Goal: Task Accomplishment & Management: Use online tool/utility

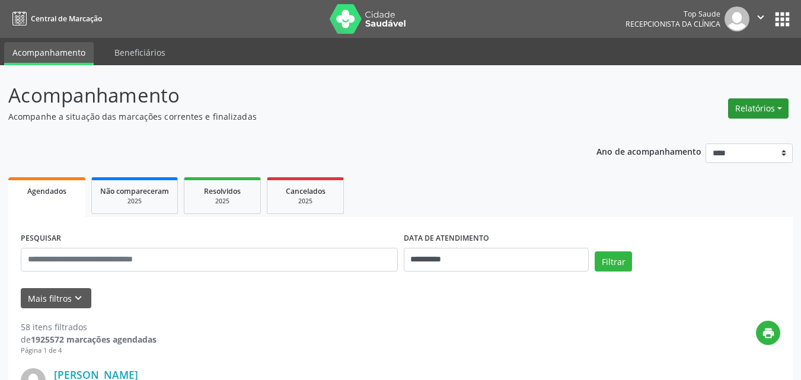
click at [750, 107] on button "Relatórios" at bounding box center [758, 108] width 60 height 20
click at [689, 135] on link "Agendamentos" at bounding box center [724, 134] width 127 height 17
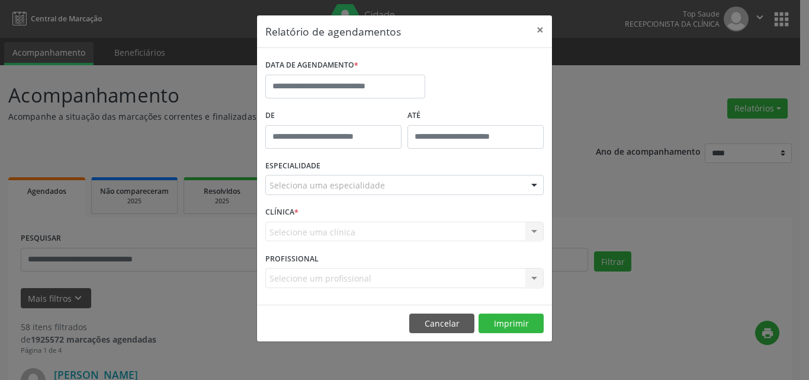
click at [727, 225] on div "Relatório de agendamentos × DATA DE AGENDAMENTO * De ATÉ ESPECIALIDADE Selecion…" at bounding box center [404, 190] width 809 height 380
click at [797, 69] on div "Relatório de agendamentos × DATA DE AGENDAMENTO * De ATÉ ESPECIALIDADE Selecion…" at bounding box center [404, 190] width 809 height 380
click at [536, 26] on button "×" at bounding box center [541, 29] width 24 height 29
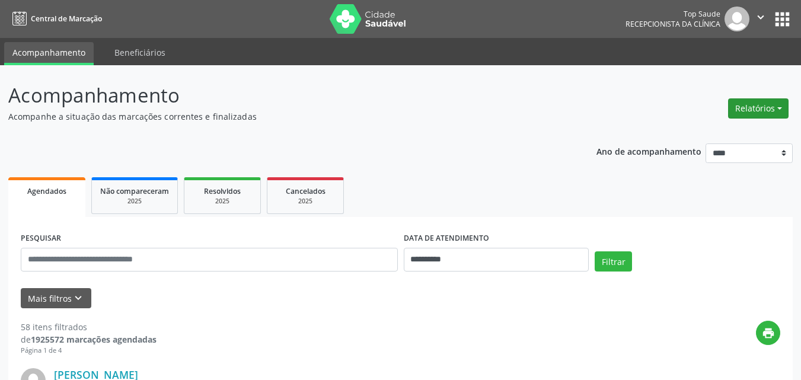
click at [749, 106] on button "Relatórios" at bounding box center [758, 108] width 60 height 20
click at [693, 137] on link "Agendamentos" at bounding box center [724, 134] width 127 height 17
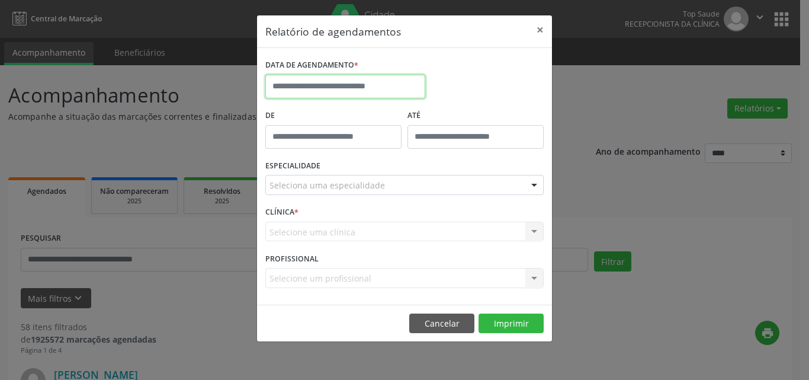
click at [362, 81] on input "text" at bounding box center [345, 87] width 160 height 24
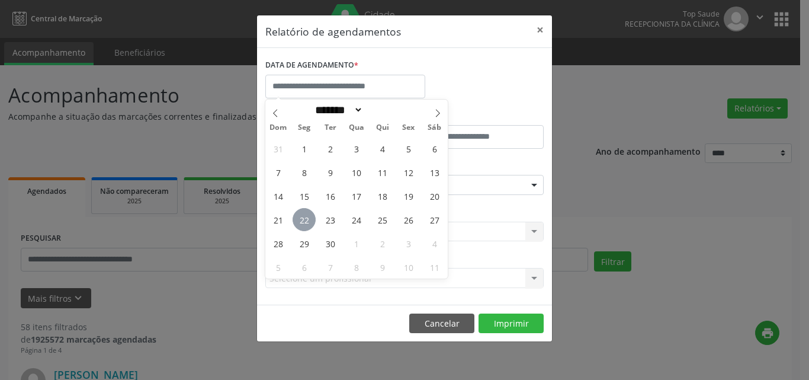
click at [305, 216] on span "22" at bounding box center [304, 219] width 23 height 23
type input "**********"
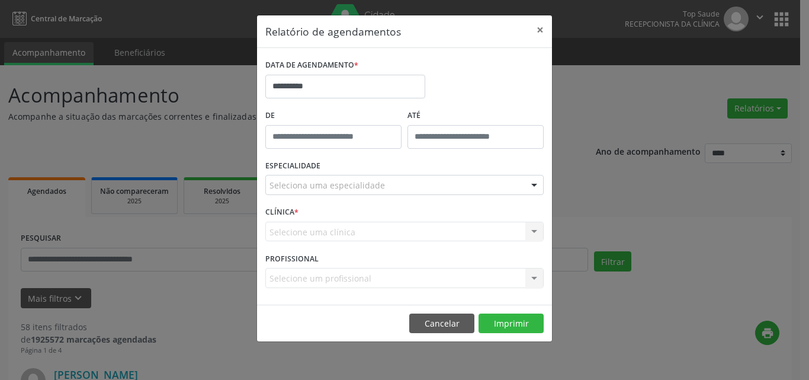
drag, startPoint x: 353, startPoint y: 177, endPoint x: 351, endPoint y: 189, distance: 12.0
click at [353, 178] on div "Seleciona uma especialidade" at bounding box center [404, 185] width 279 height 20
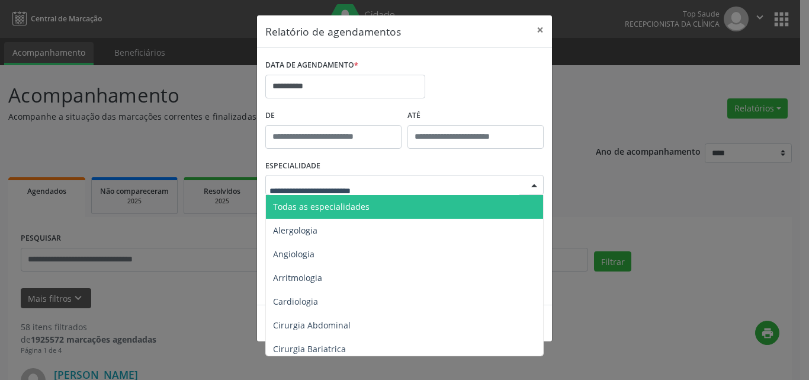
click at [347, 203] on span "Todas as especialidades" at bounding box center [321, 206] width 97 height 11
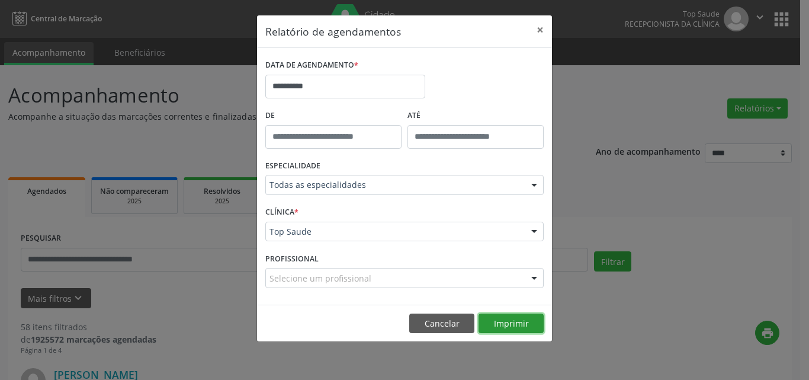
click at [518, 325] on button "Imprimir" at bounding box center [511, 323] width 65 height 20
click at [542, 29] on button "×" at bounding box center [541, 29] width 24 height 29
